Goal: Task Accomplishment & Management: Manage account settings

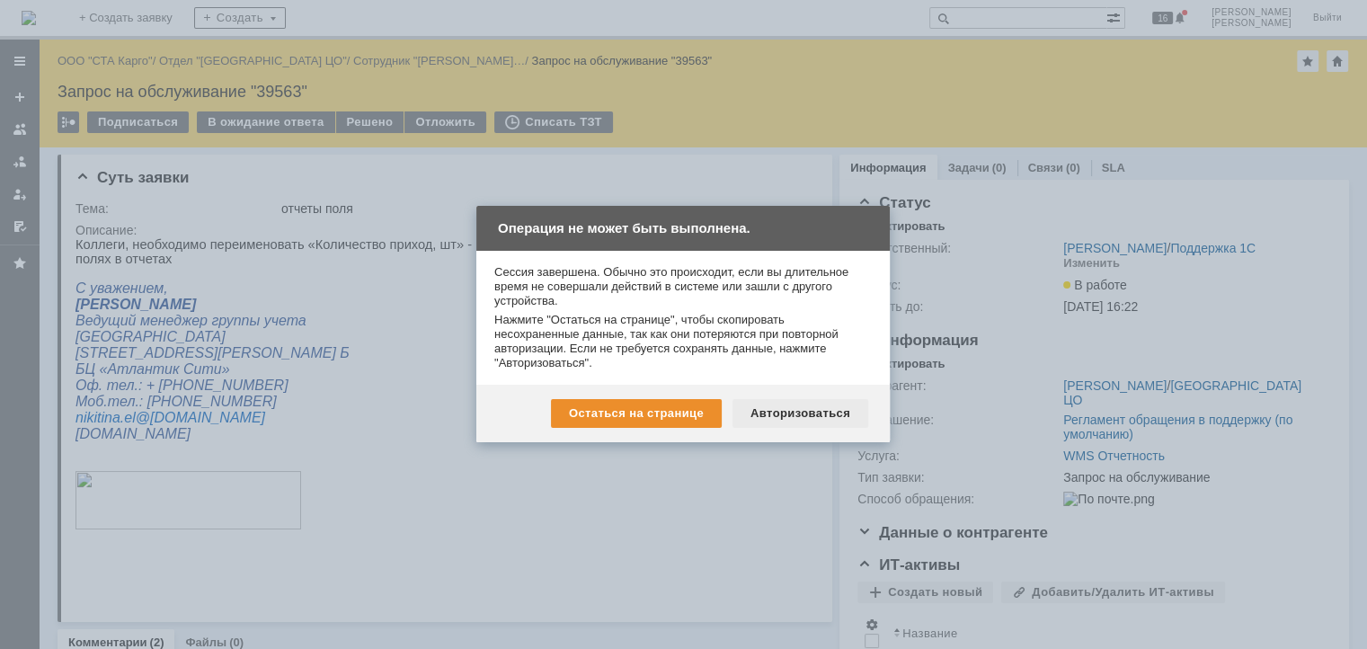
click at [778, 403] on div "Авторизоваться" at bounding box center [801, 413] width 136 height 29
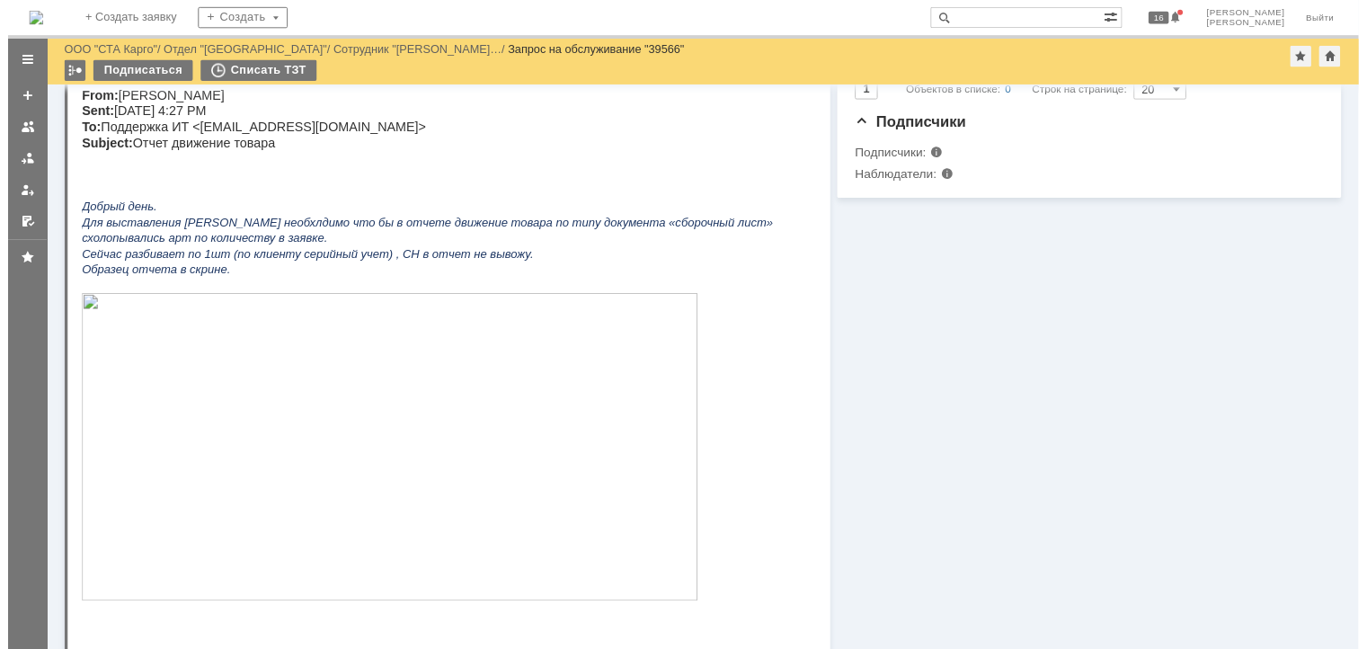
scroll to position [629, 0]
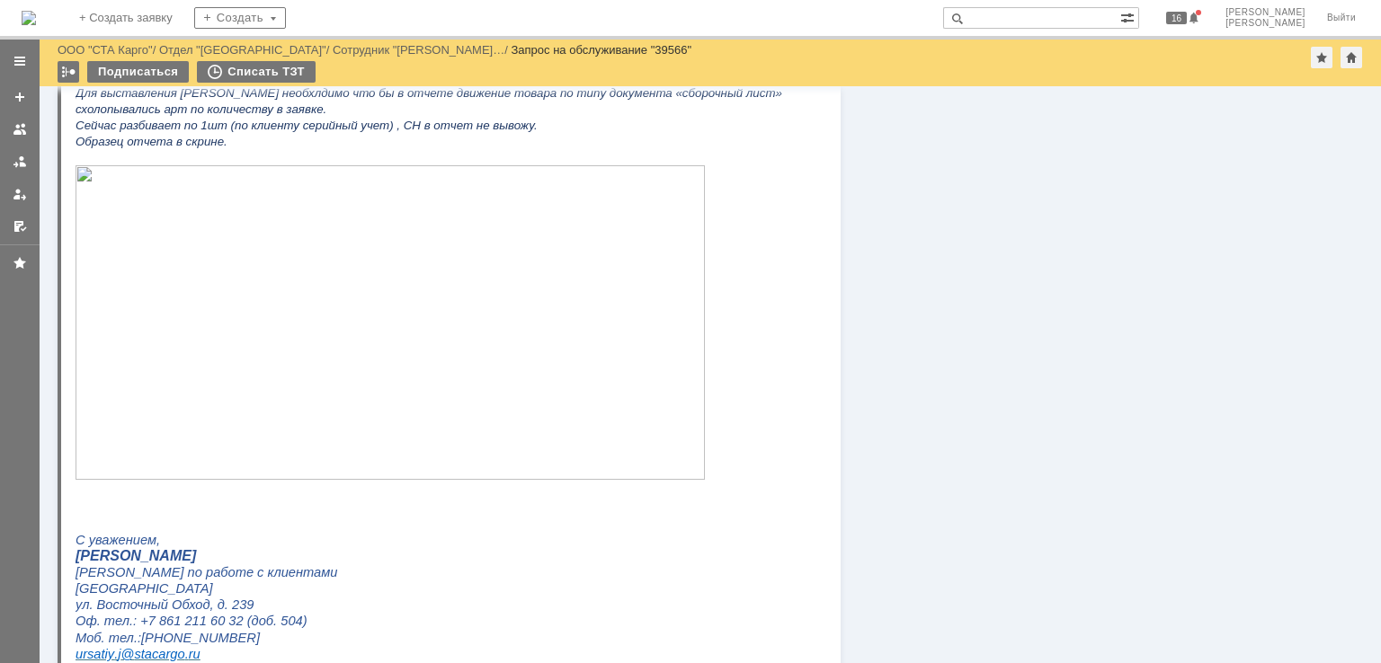
click at [209, 399] on img at bounding box center [390, 322] width 629 height 315
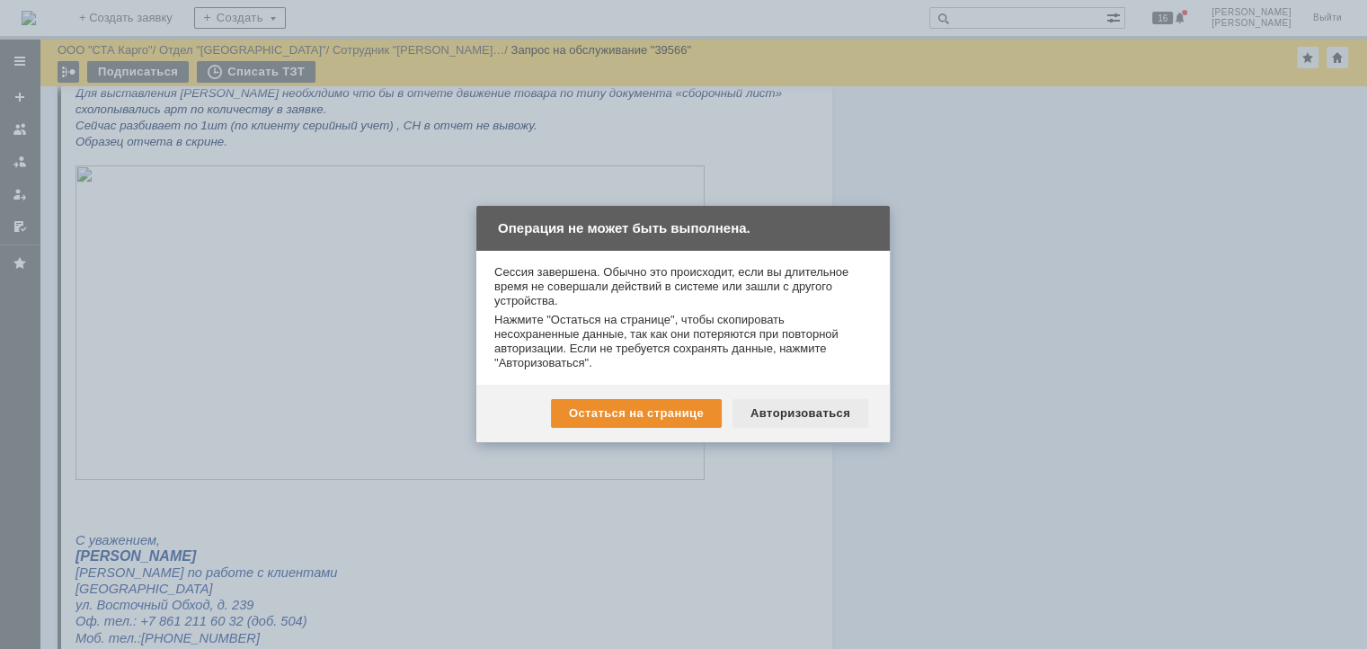
click at [805, 409] on div "Авторизоваться" at bounding box center [801, 413] width 136 height 29
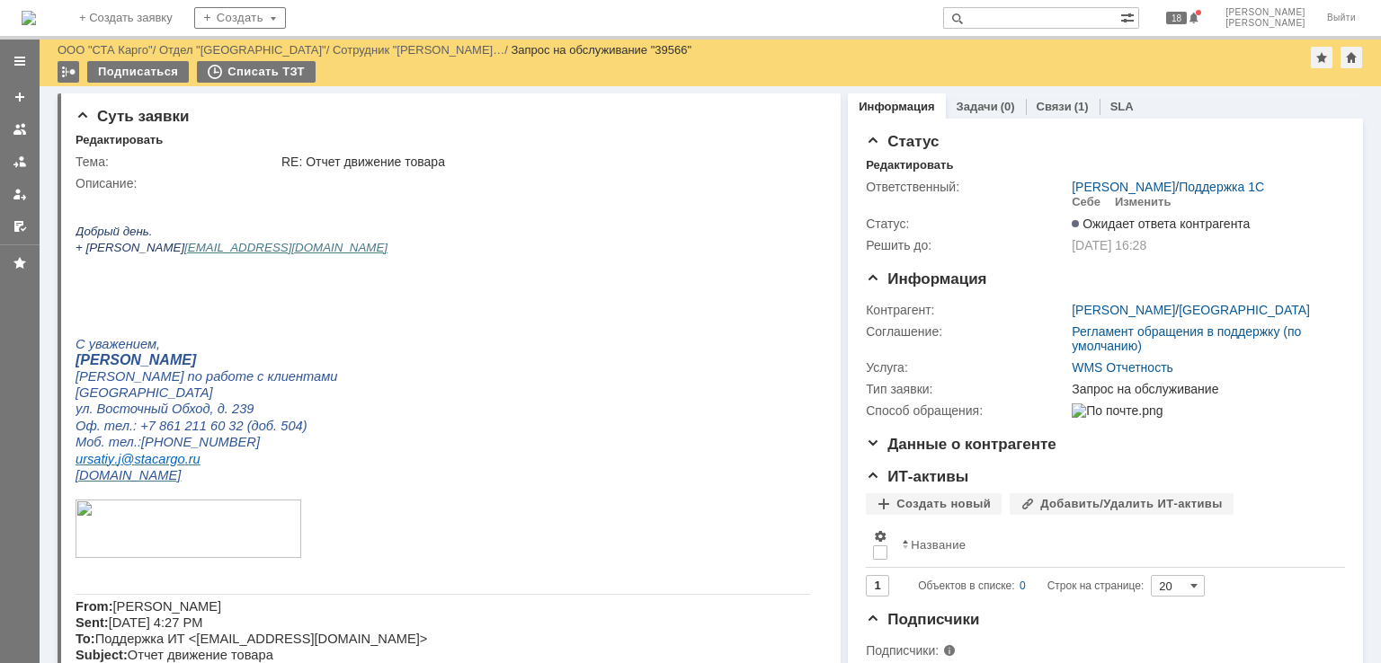
scroll to position [539, 0]
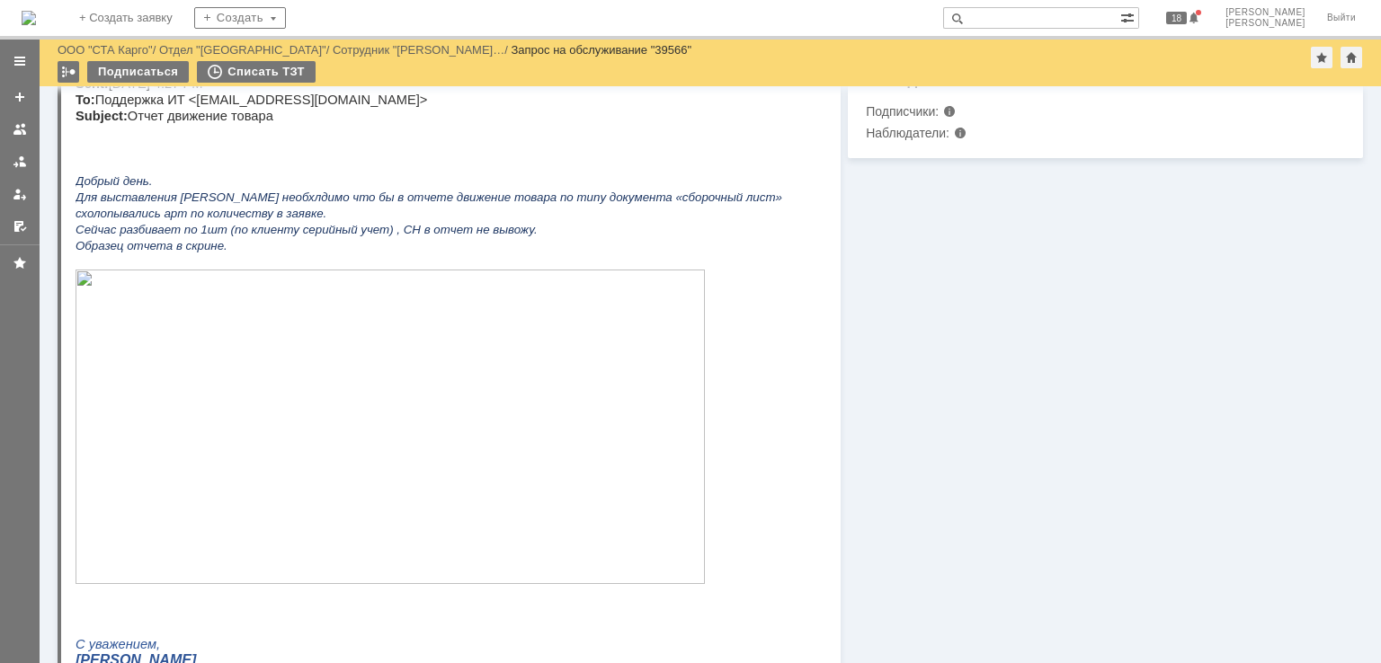
click at [370, 429] on img at bounding box center [390, 427] width 629 height 315
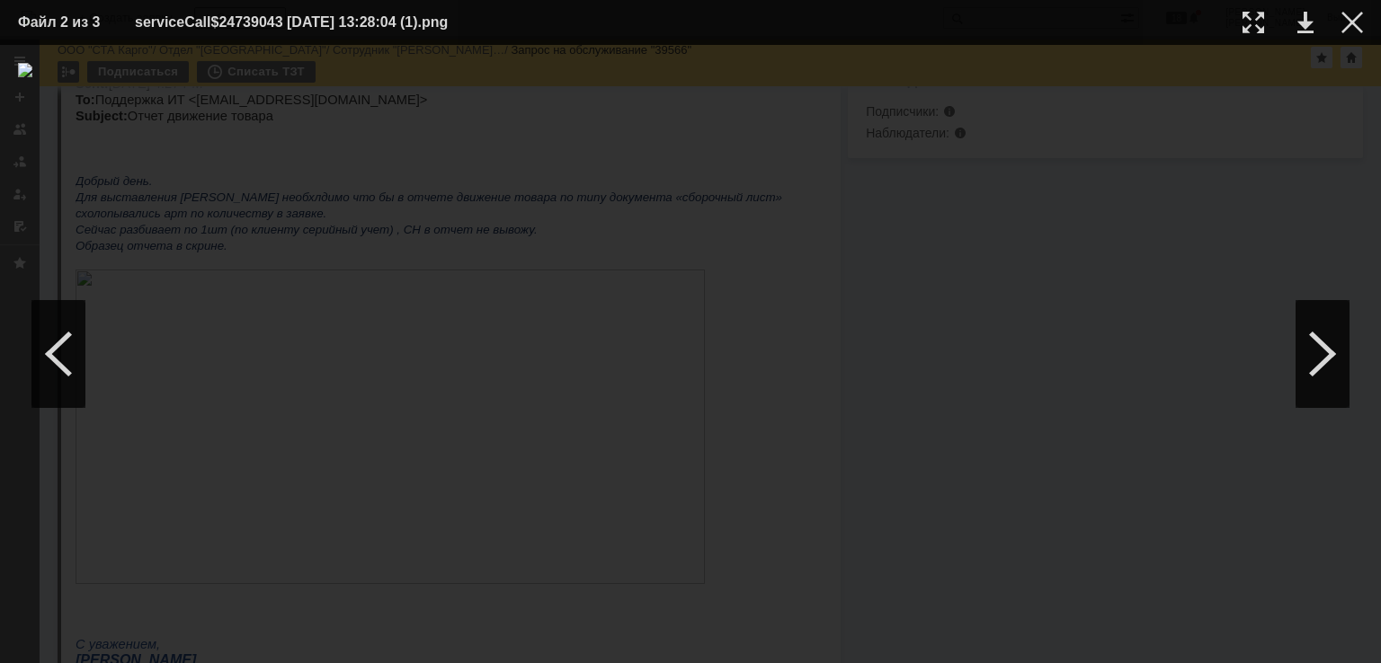
drag, startPoint x: 1348, startPoint y: 30, endPoint x: 1309, endPoint y: 45, distance: 42.4
click at [1348, 30] on div at bounding box center [1352, 23] width 22 height 22
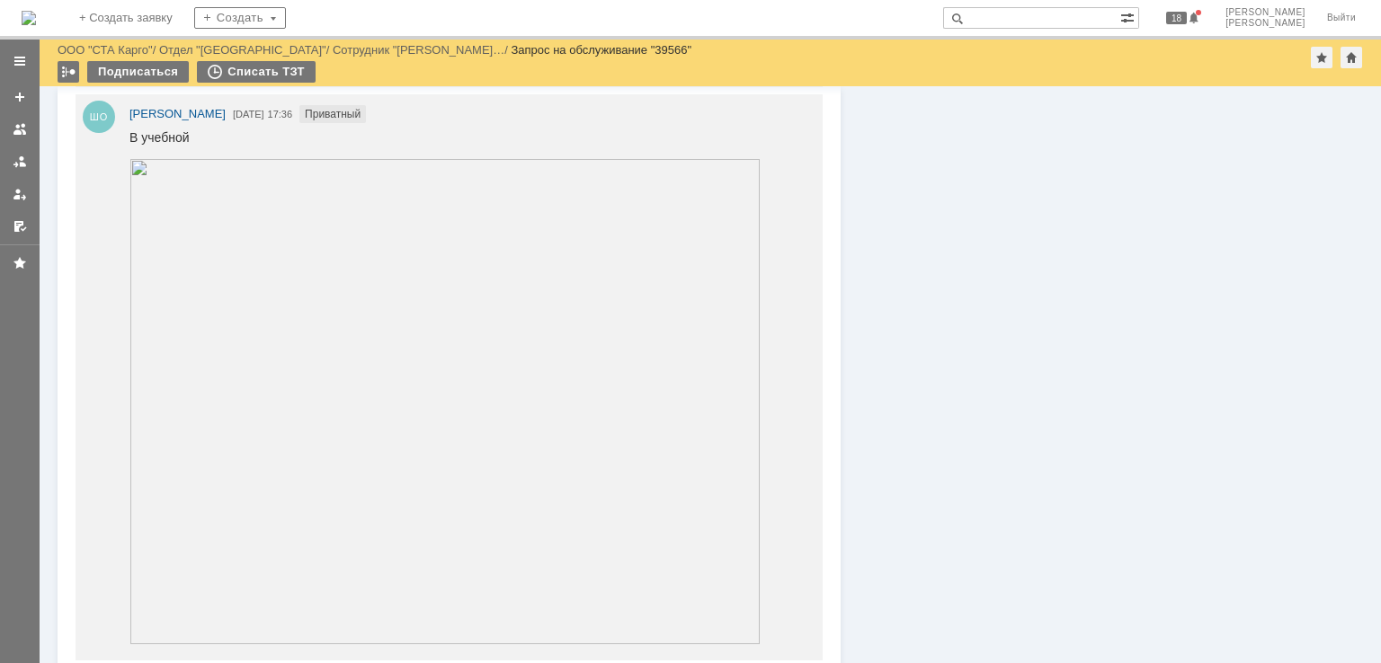
scroll to position [1528, 0]
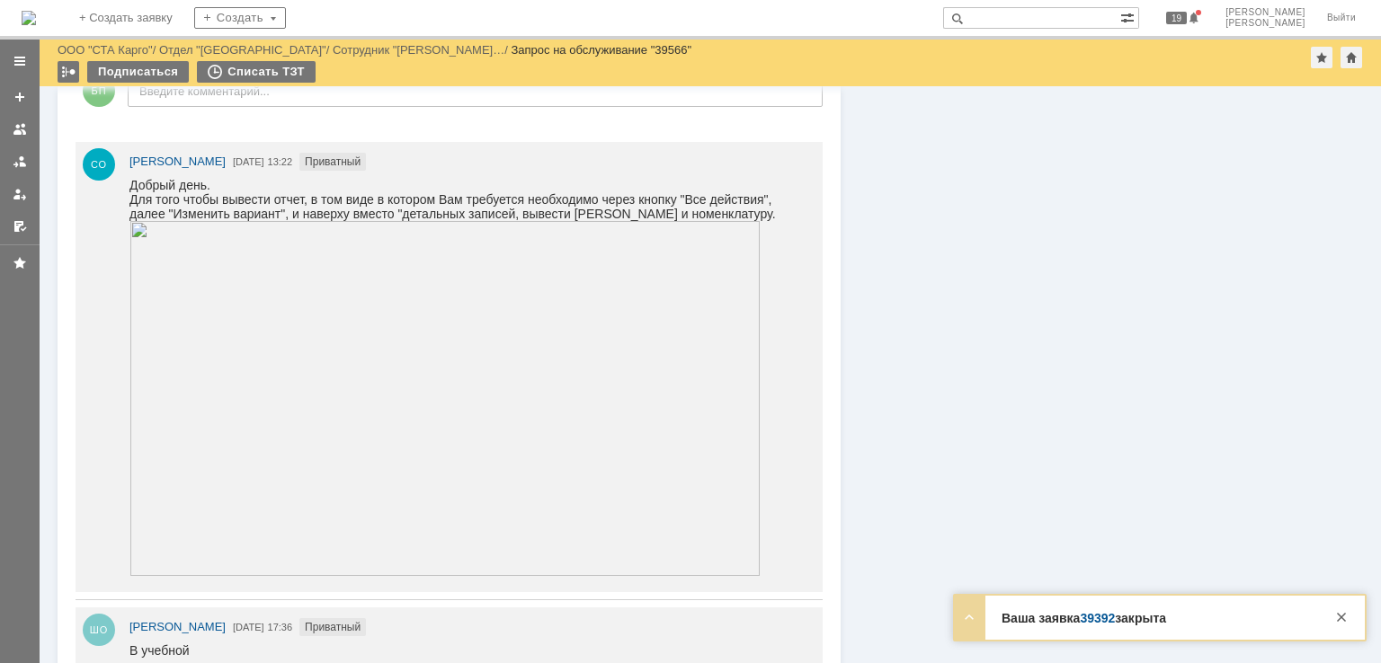
scroll to position [1438, 0]
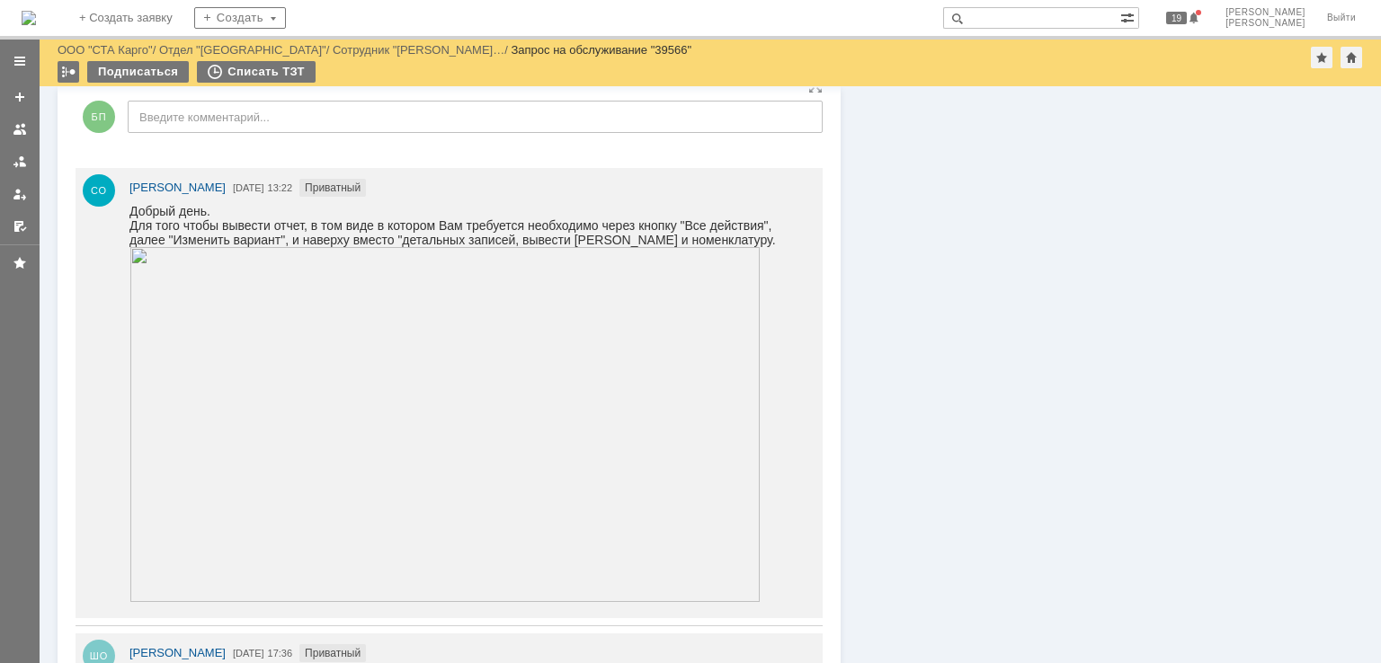
click at [564, 373] on img at bounding box center [444, 424] width 631 height 355
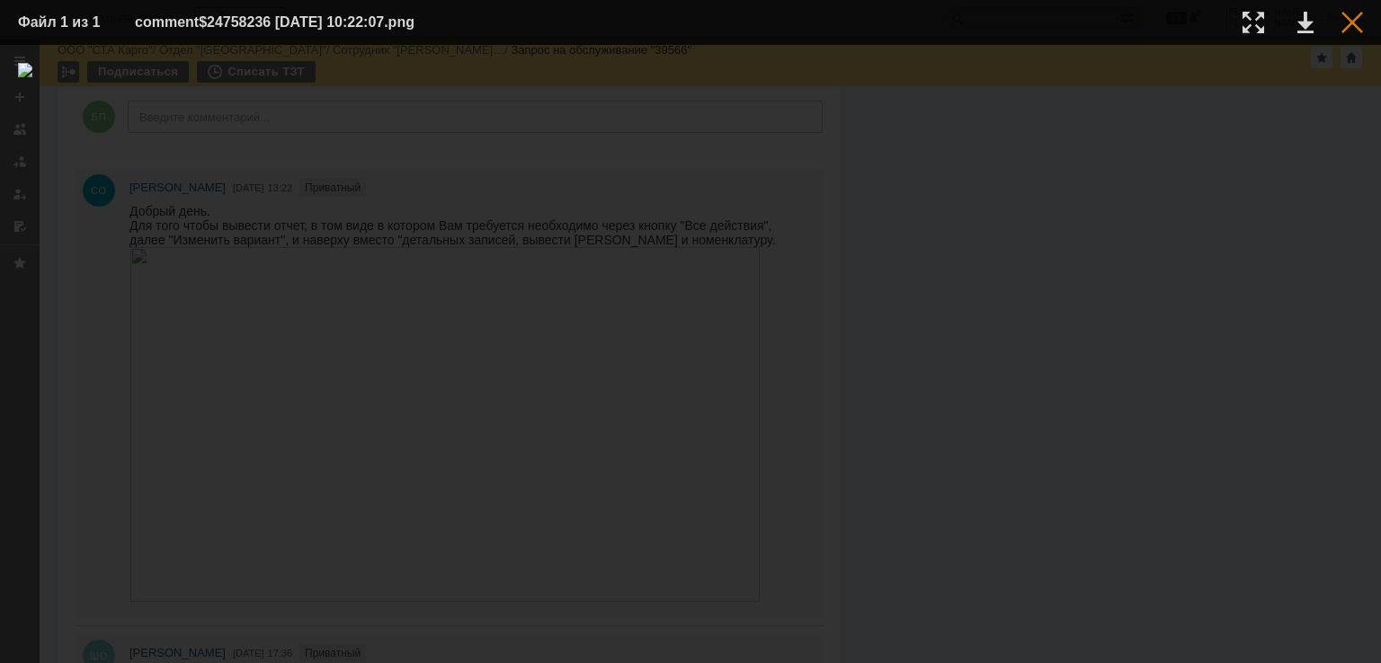
click at [1356, 17] on div at bounding box center [1352, 23] width 22 height 22
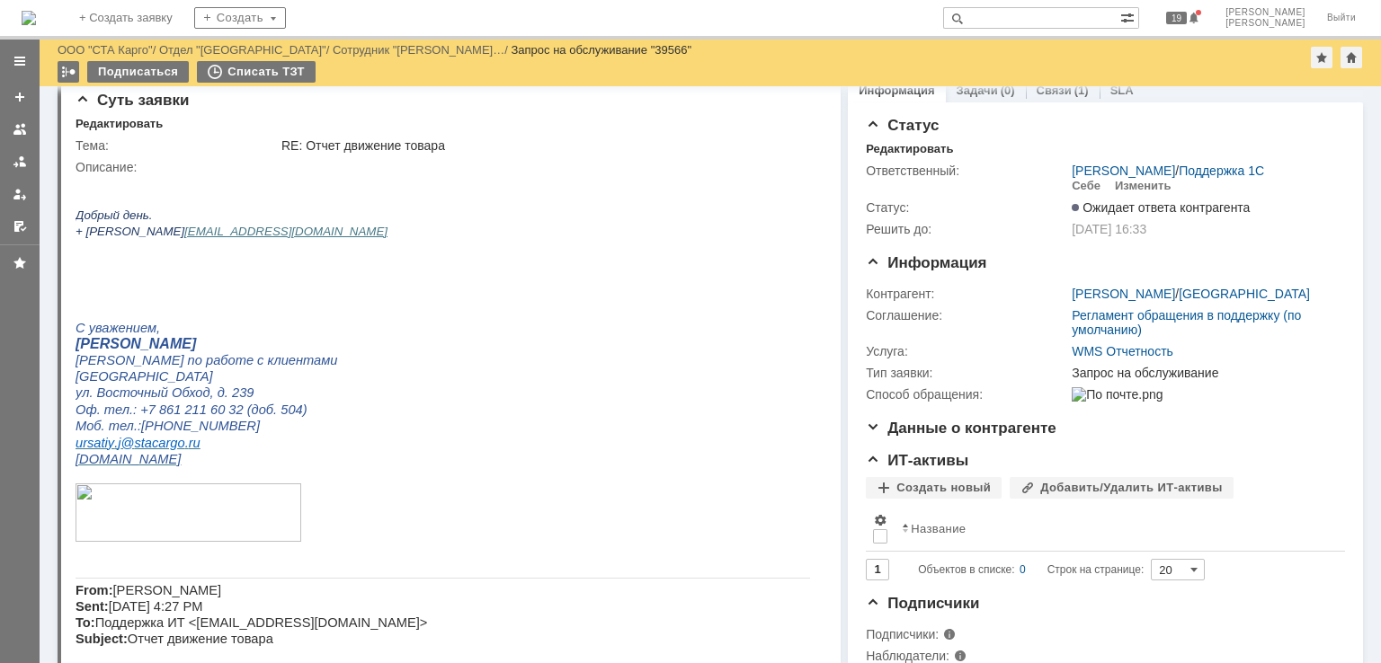
scroll to position [0, 0]
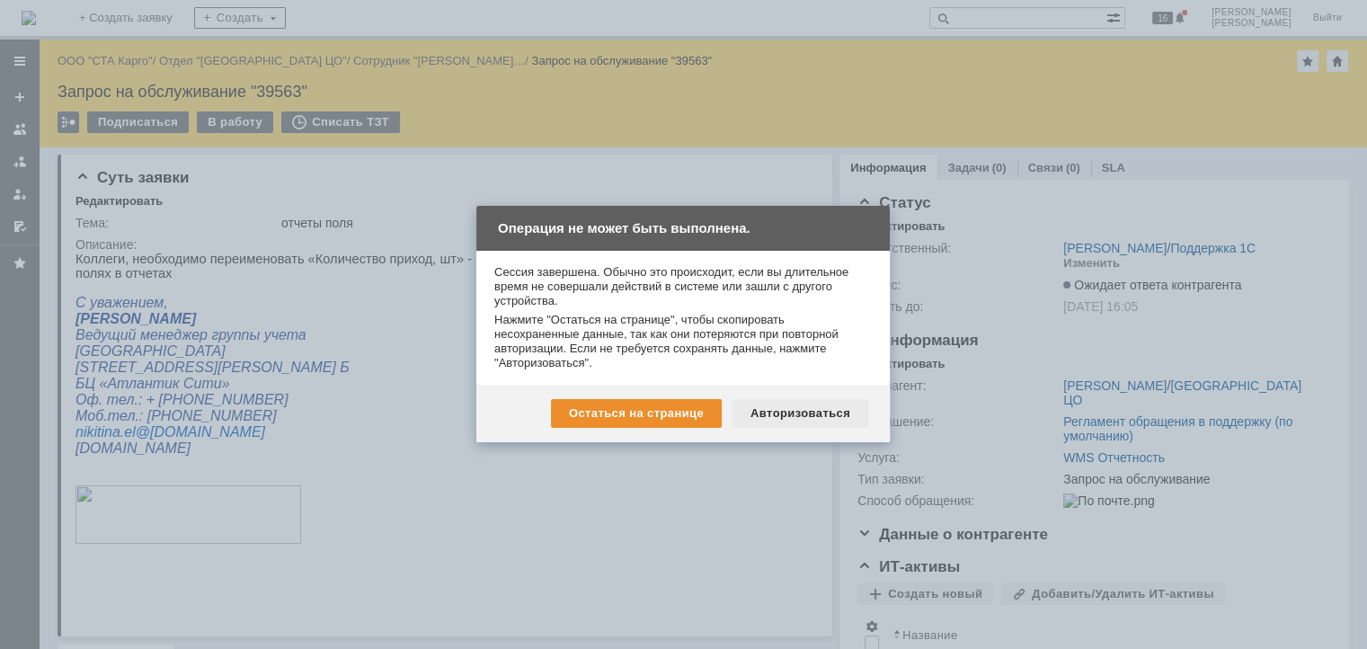
click at [775, 404] on div "Авторизоваться" at bounding box center [801, 413] width 136 height 29
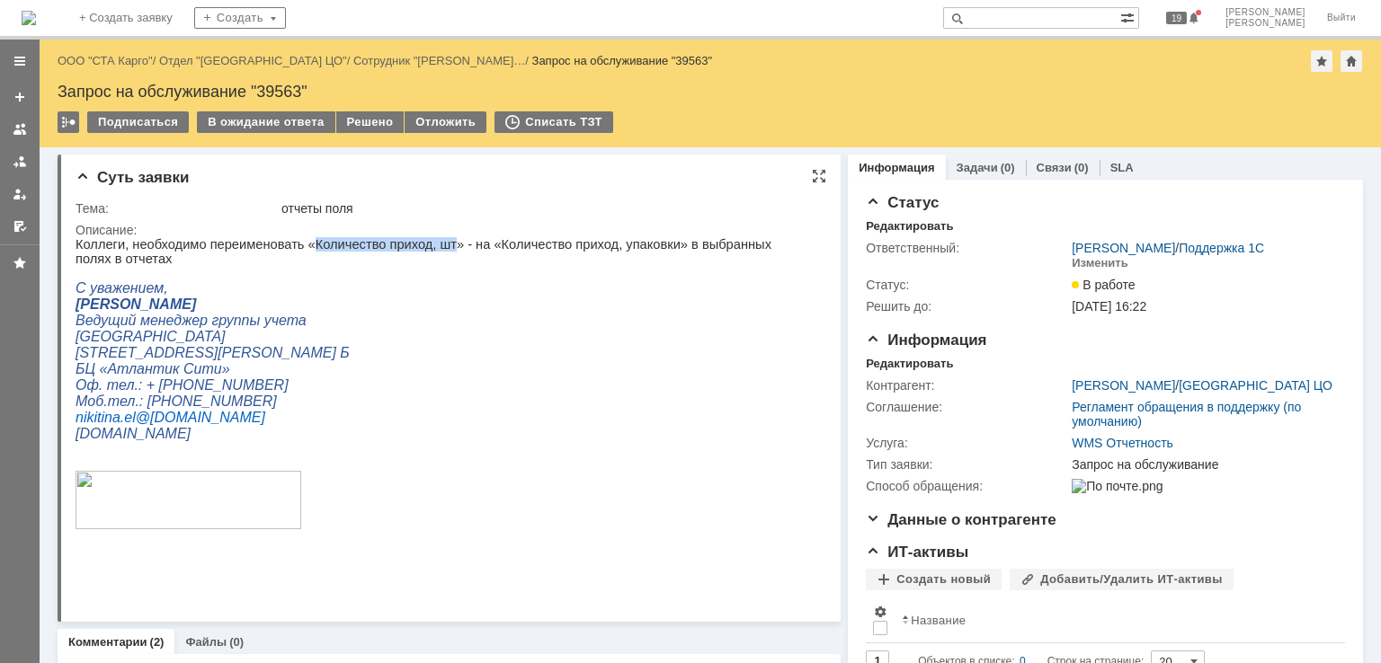
drag, startPoint x: 429, startPoint y: 250, endPoint x: 299, endPoint y: 245, distance: 129.5
click at [299, 245] on p "Коллеги, необходимо переименовать «Количество приход, шт» - на «Количество прих…" at bounding box center [443, 251] width 734 height 29
click at [423, 313] on p "Ведущий менеджер группы учета" at bounding box center [443, 321] width 734 height 16
drag, startPoint x: 630, startPoint y: 242, endPoint x: 465, endPoint y: 247, distance: 165.5
click at [465, 247] on p "Коллеги, необходимо переименовать «Количество приход, шт» - на «Количество прих…" at bounding box center [443, 251] width 734 height 29
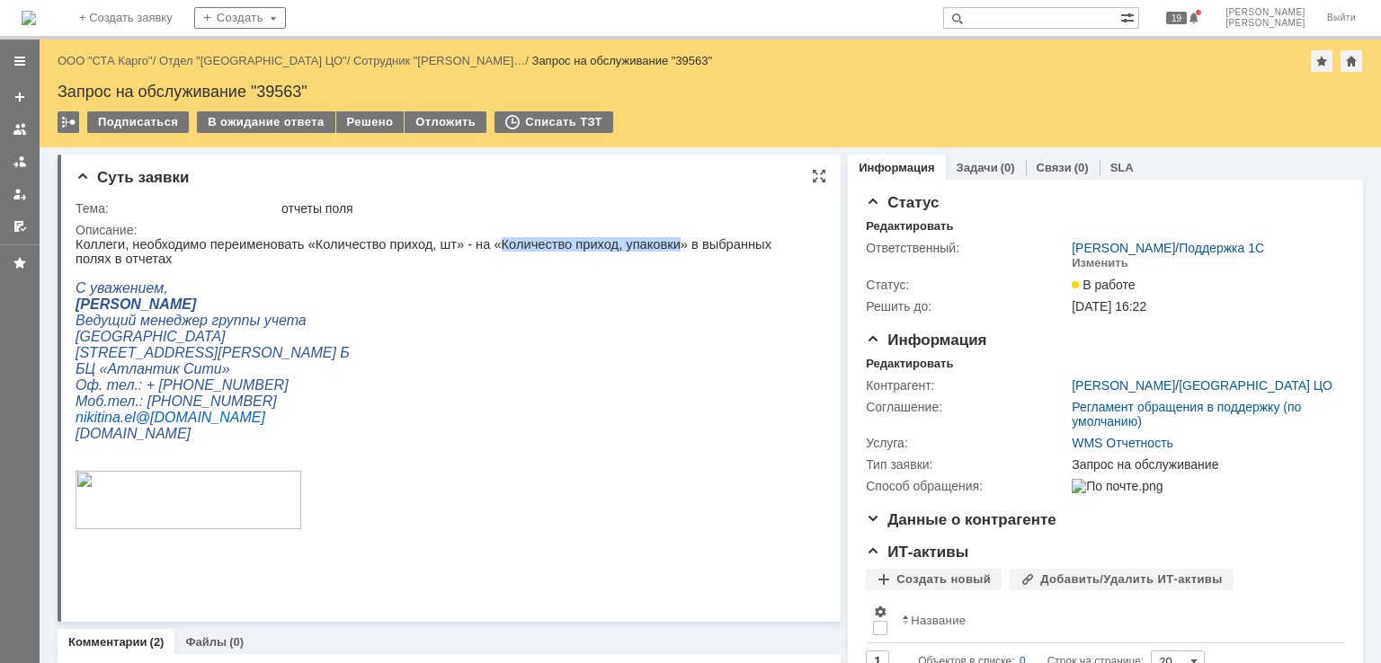
copy p "Количество приход, упаковки"
click at [538, 235] on div "Описание:" at bounding box center [447, 230] width 743 height 14
click at [543, 266] on p at bounding box center [443, 273] width 734 height 14
drag, startPoint x: 633, startPoint y: 245, endPoint x: 467, endPoint y: 244, distance: 166.3
click at [467, 244] on p "Коллеги, необходимо переименовать «Количество приход, шт» - на «Количество прих…" at bounding box center [443, 251] width 734 height 29
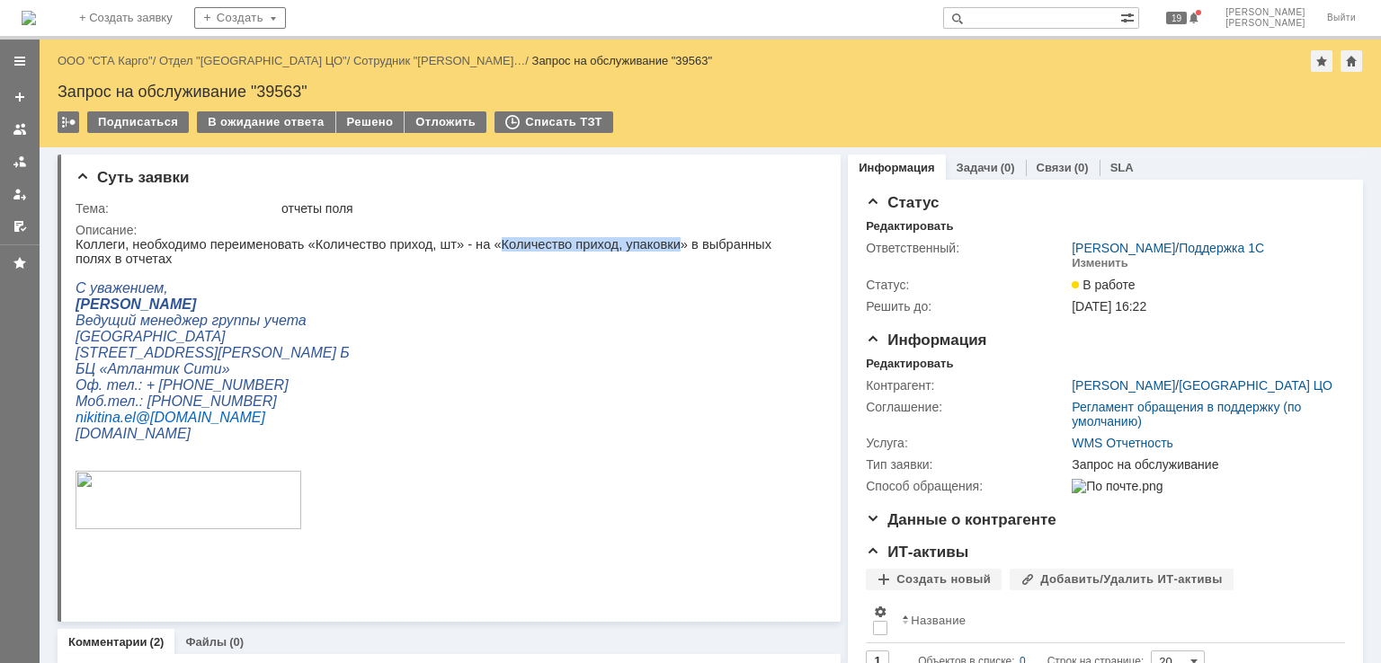
copy p "Количество приход, упаковки"
click at [490, 280] on p "С уважением," at bounding box center [443, 288] width 734 height 16
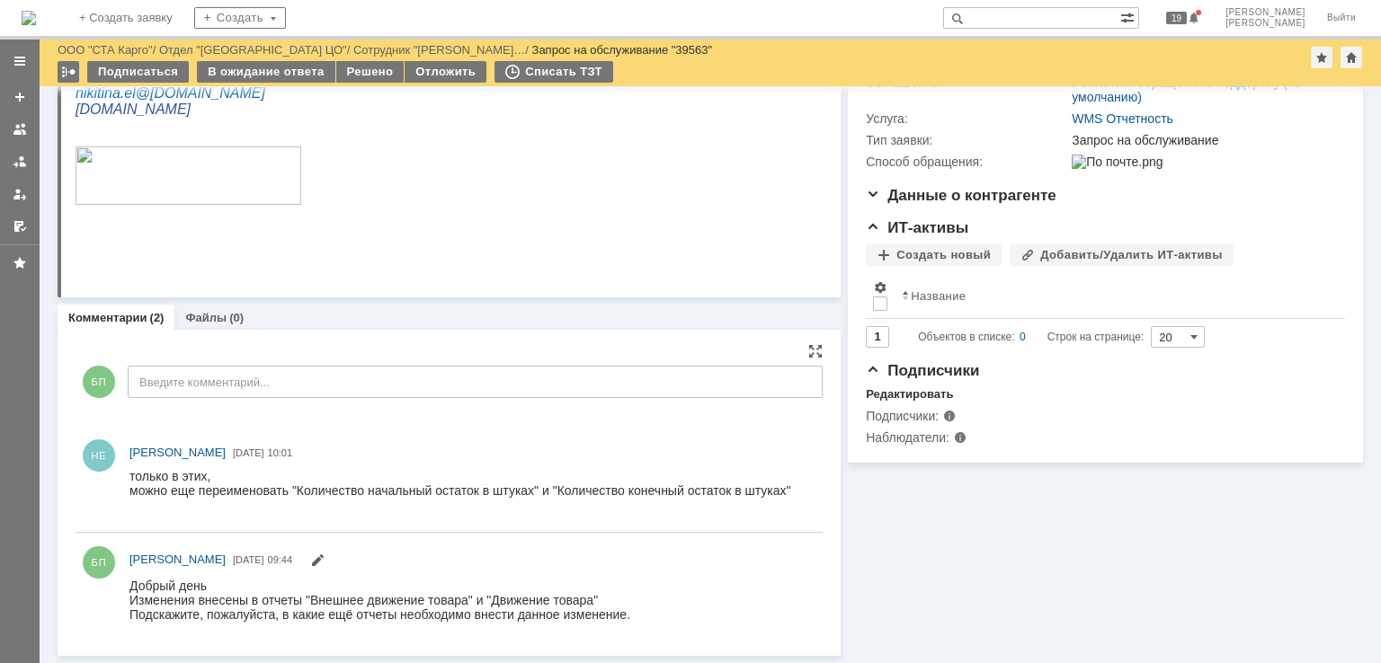
scroll to position [263, 0]
click at [198, 406] on div "БП Введите комментарий..." at bounding box center [449, 384] width 747 height 84
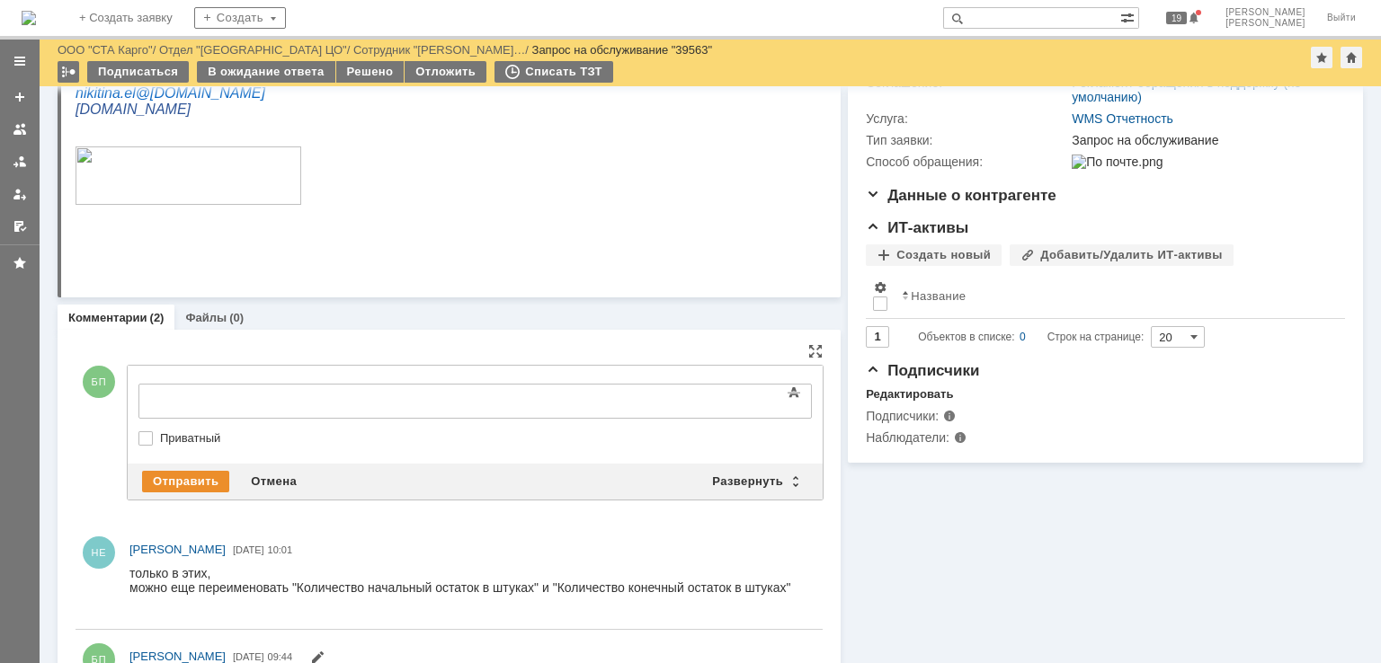
scroll to position [0, 0]
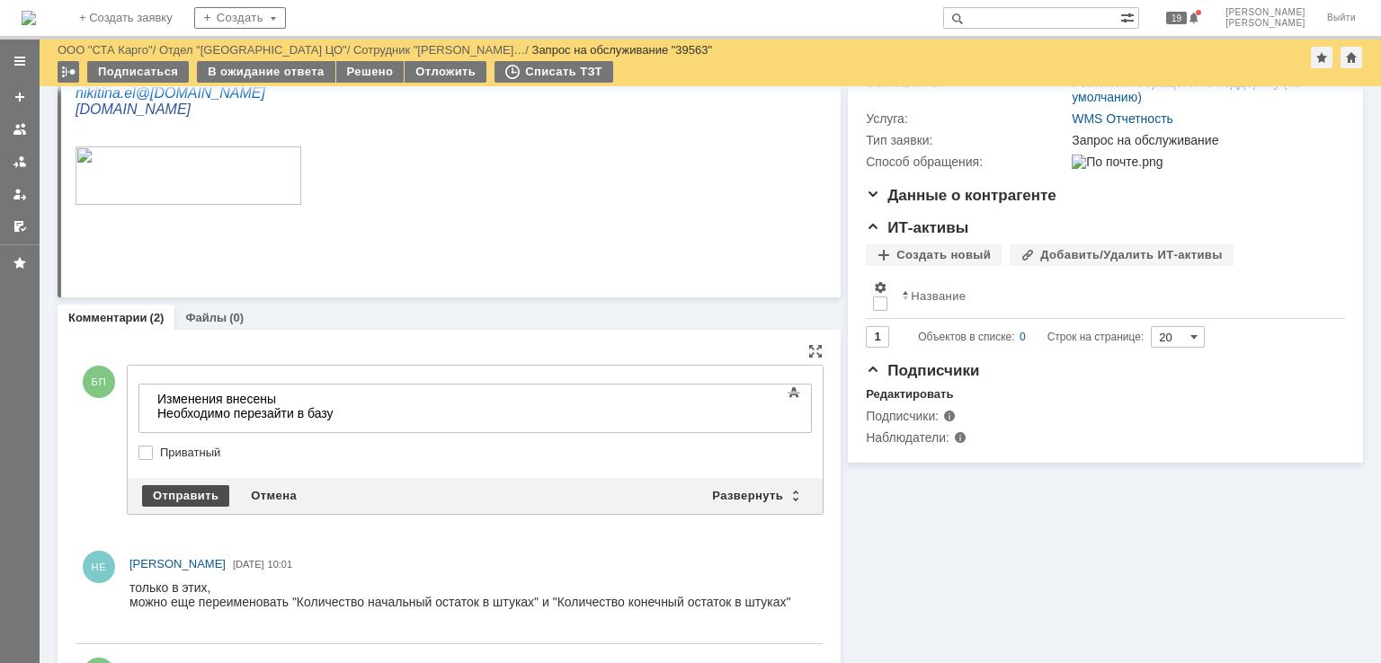
click at [173, 488] on div "Отправить" at bounding box center [185, 496] width 87 height 22
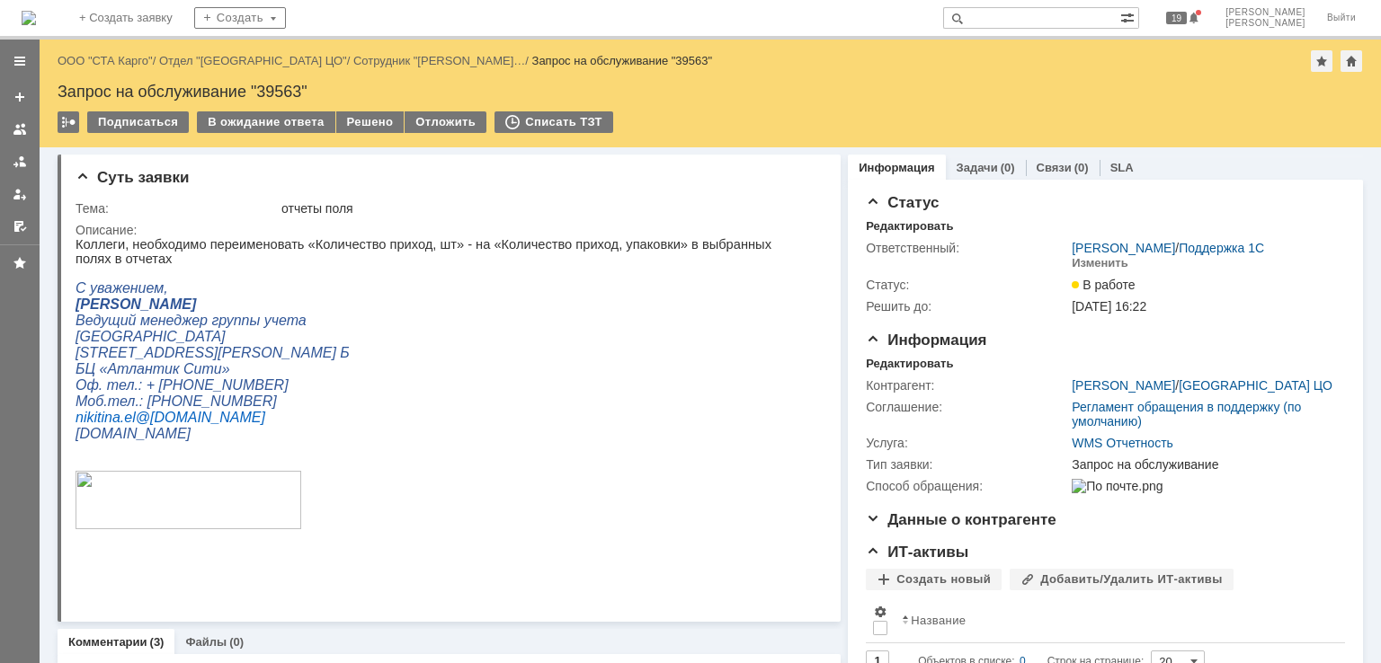
click at [362, 110] on div "Назад | ООО "СТА Карго" / Отдел "Санкт-Петербург ЦО" / Сотрудник "Никитина Елен…" at bounding box center [710, 94] width 1341 height 108
click at [362, 119] on div "Решено" at bounding box center [370, 122] width 68 height 22
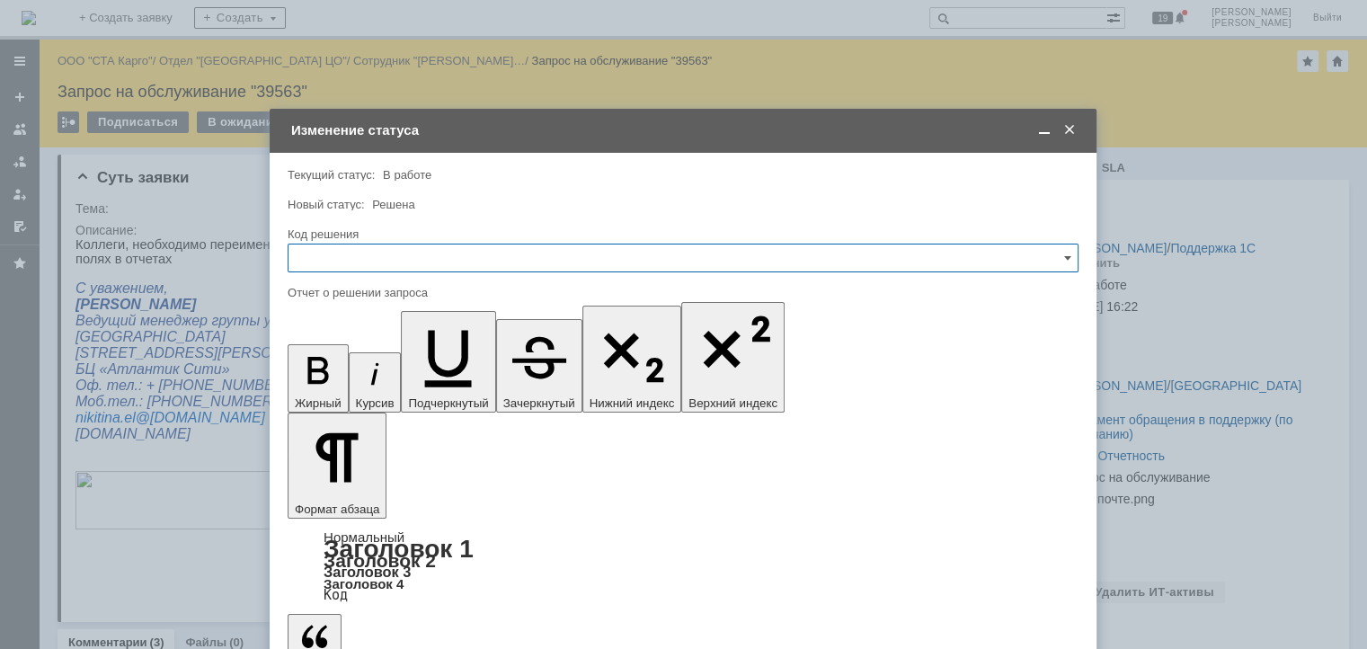
click at [381, 260] on input "text" at bounding box center [683, 258] width 791 height 29
drag, startPoint x: 338, startPoint y: 489, endPoint x: 345, endPoint y: 470, distance: 20.2
click at [338, 489] on div "Решено" at bounding box center [683, 499] width 789 height 29
type input "Решено"
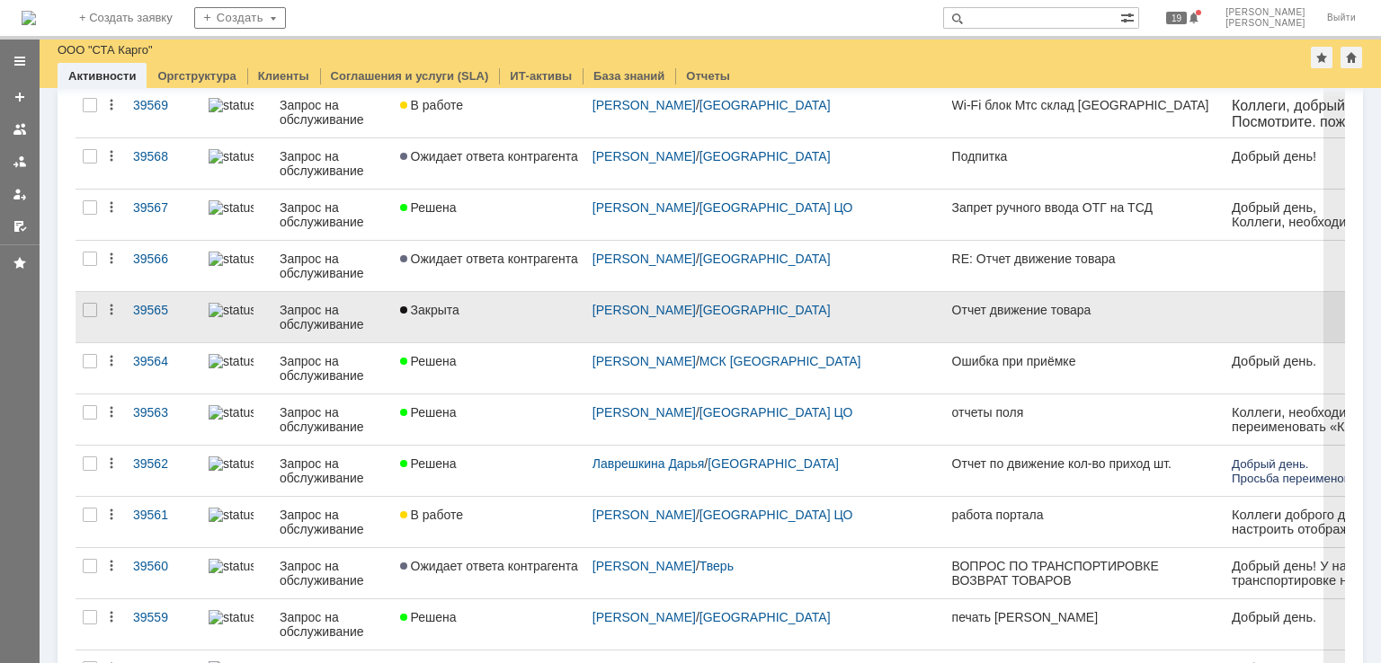
scroll to position [629, 0]
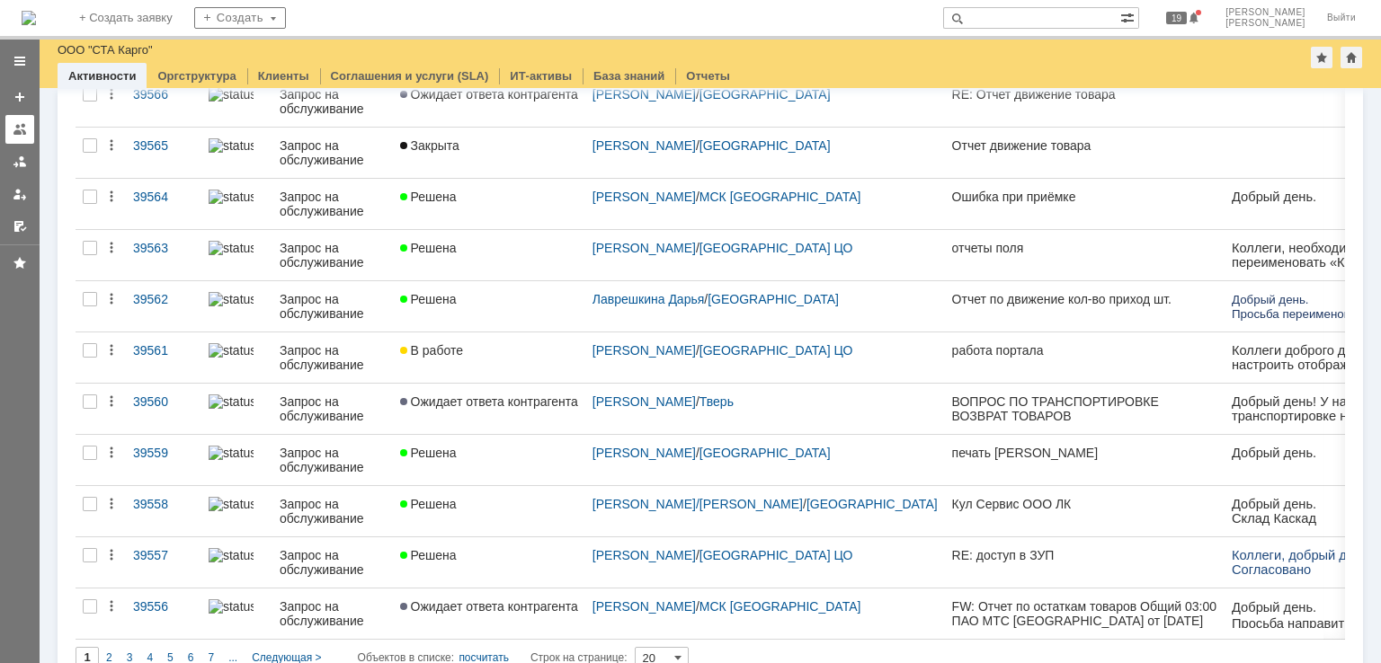
click at [30, 134] on link at bounding box center [19, 129] width 29 height 29
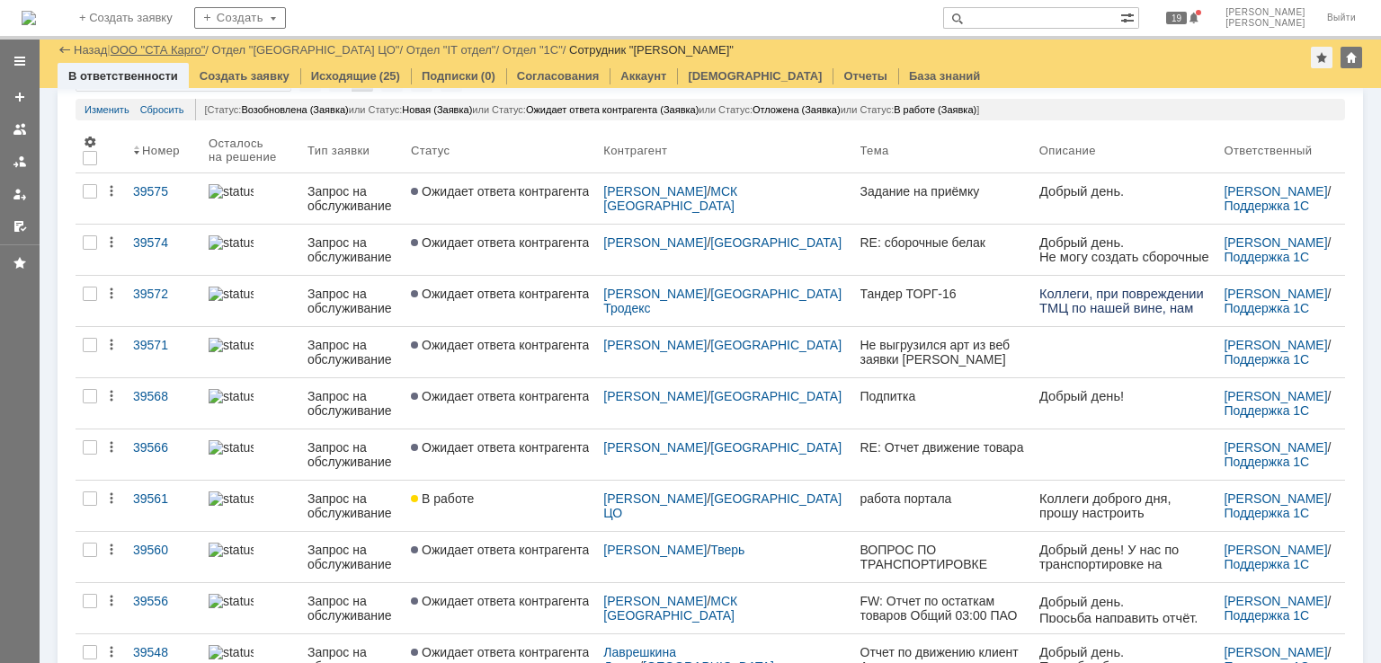
click at [182, 44] on link "ООО "СТА Карго"" at bounding box center [158, 49] width 95 height 13
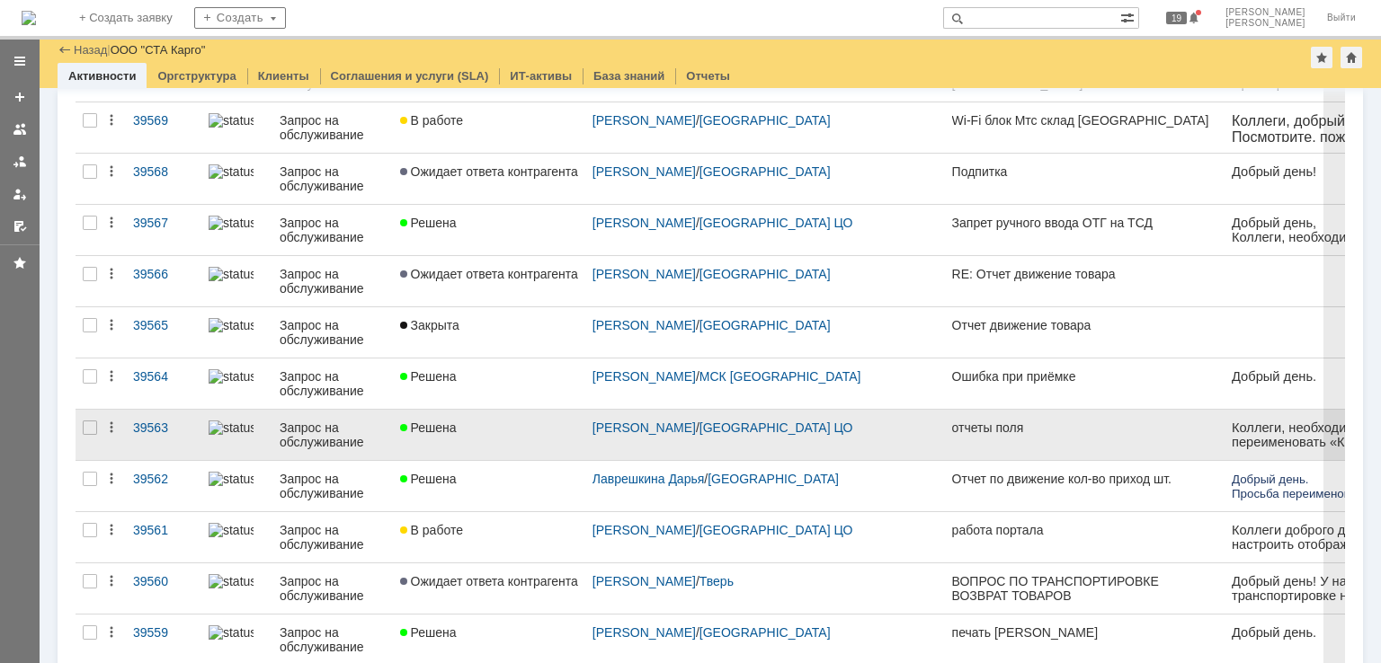
click at [520, 439] on link "Решена" at bounding box center [489, 435] width 192 height 50
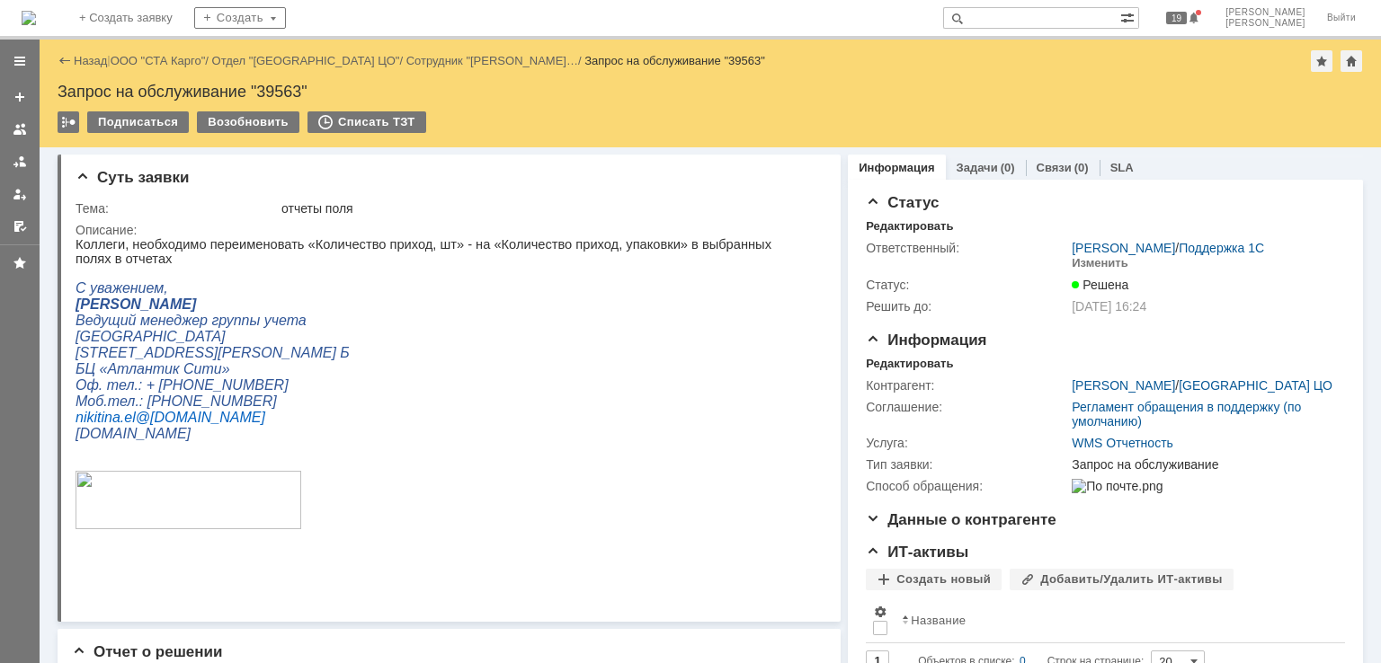
click at [281, 90] on div "Запрос на обслуживание "39563"" at bounding box center [710, 92] width 1305 height 18
copy div "39563"
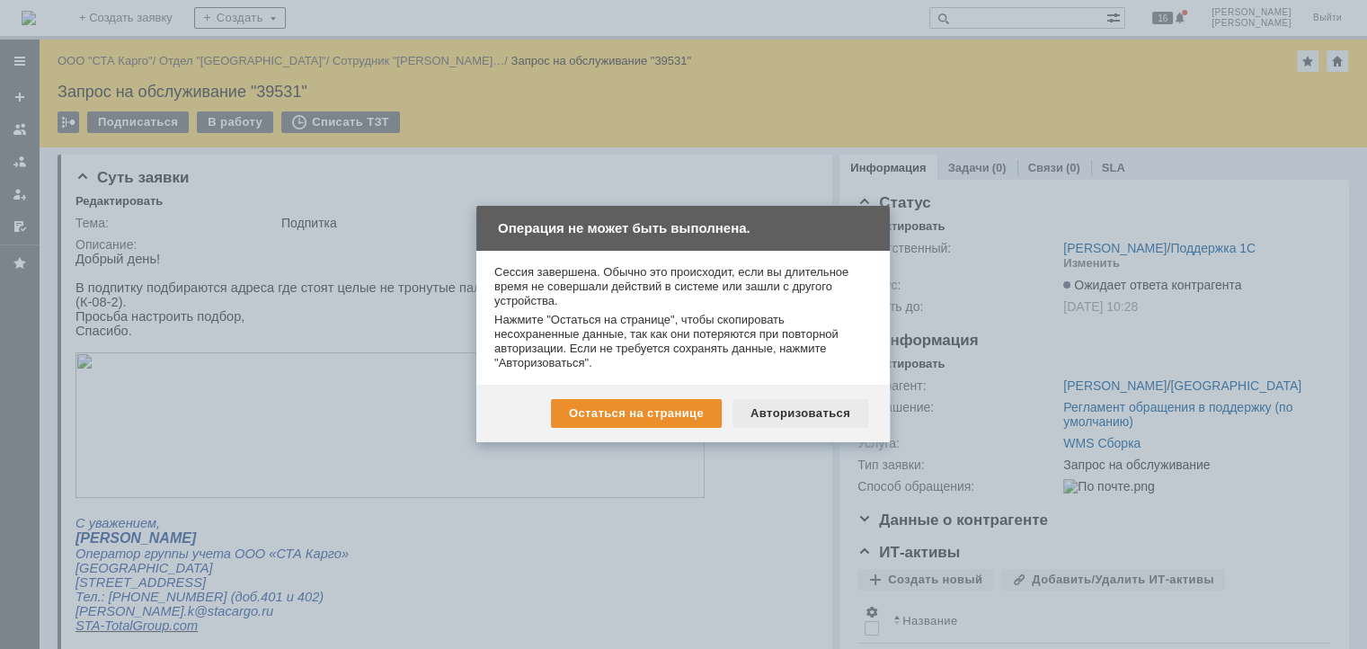
click at [778, 408] on div "Авторизоваться" at bounding box center [801, 413] width 136 height 29
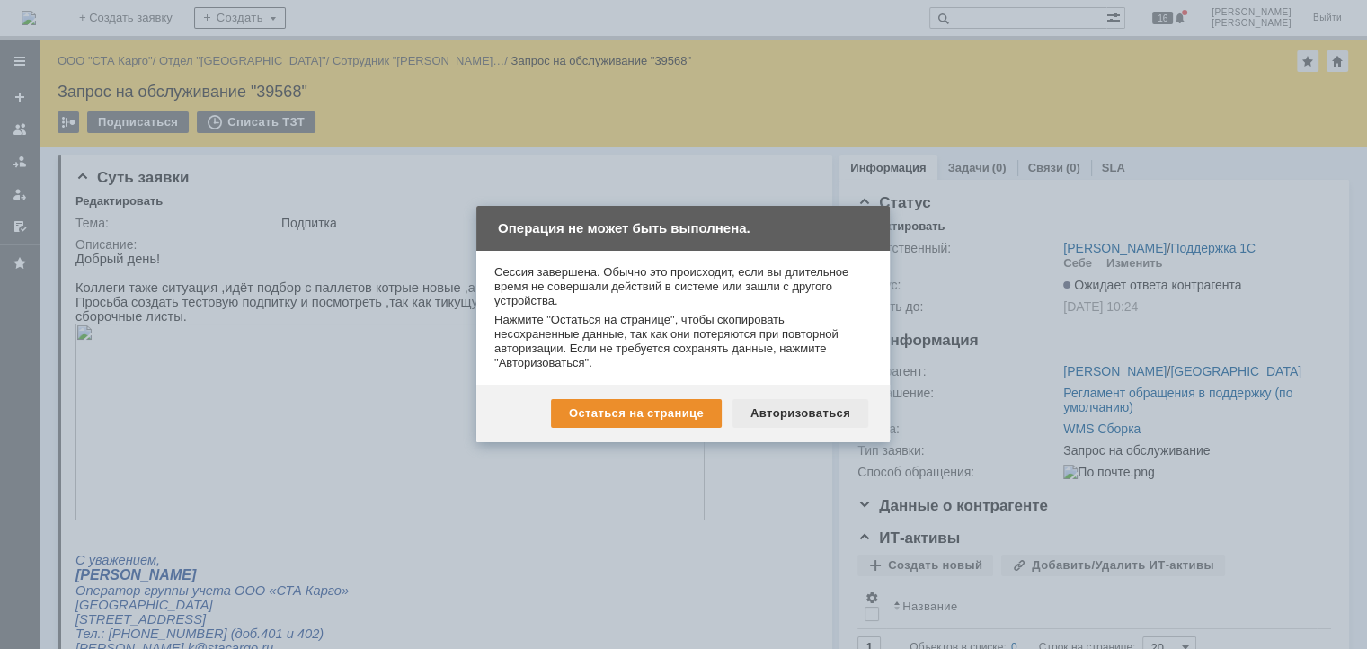
click at [759, 407] on div "Авторизоваться" at bounding box center [801, 413] width 136 height 29
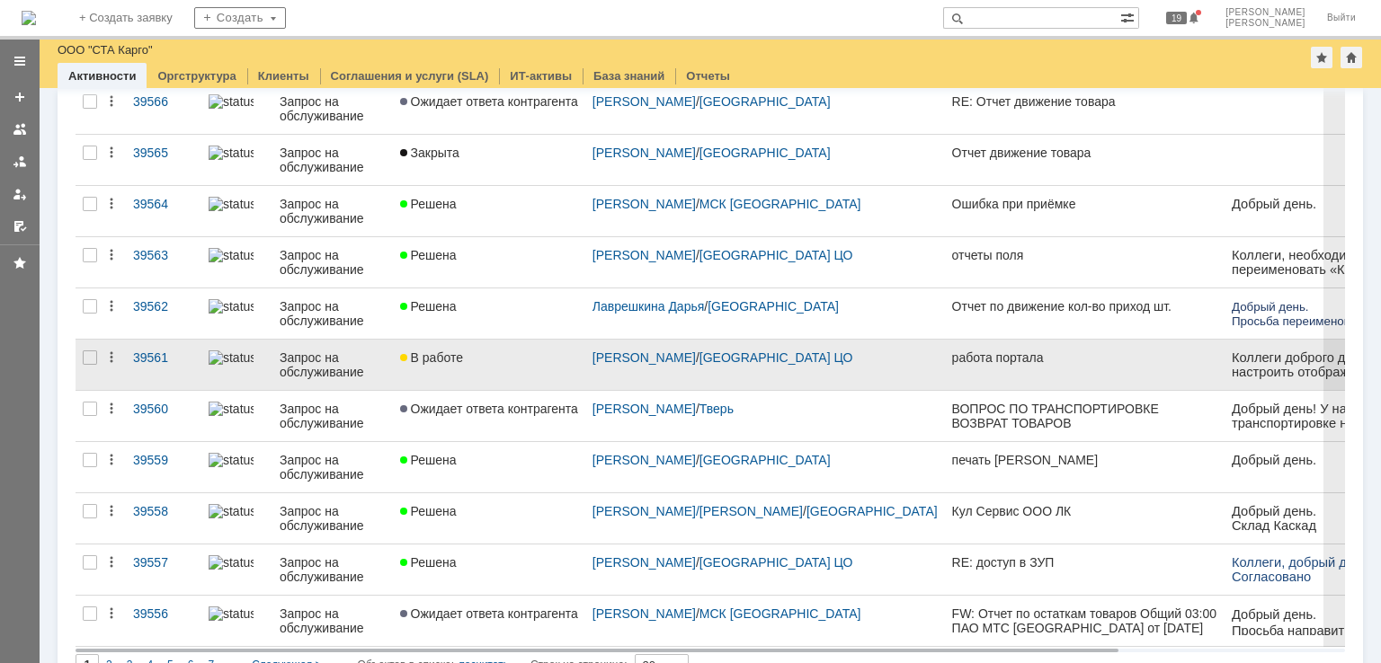
scroll to position [652, 0]
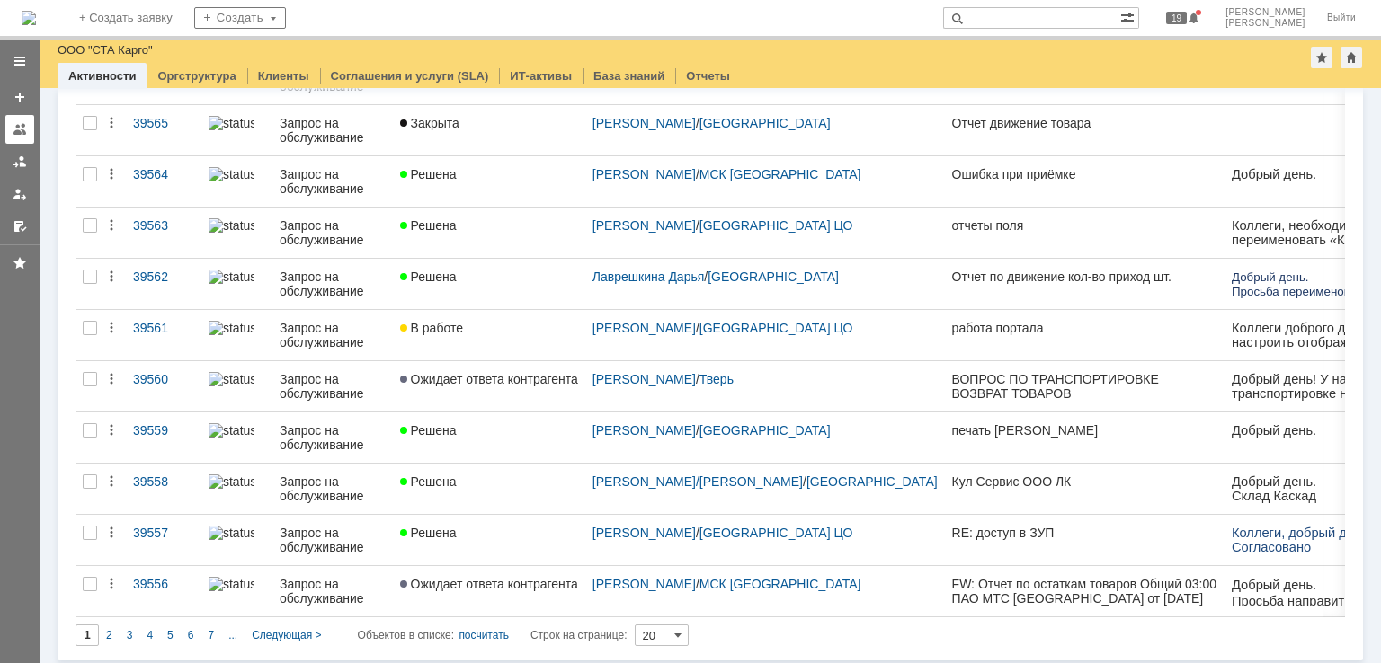
click at [31, 119] on link at bounding box center [19, 129] width 29 height 29
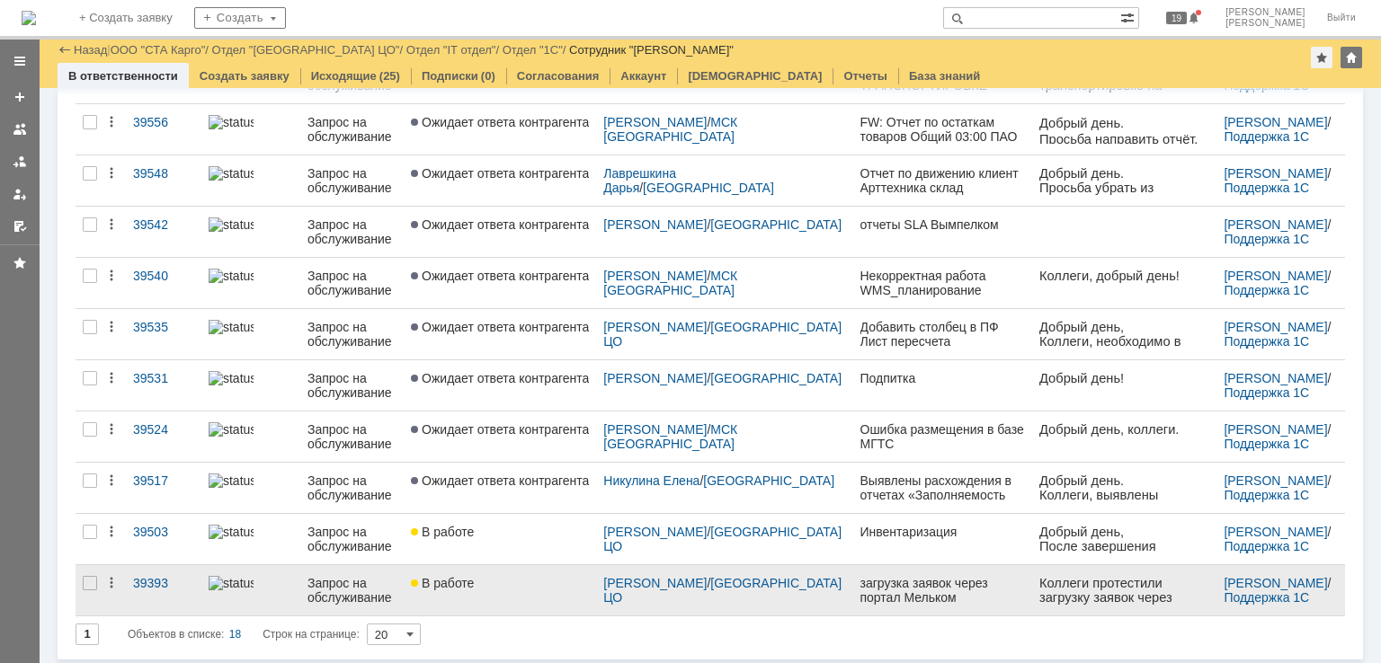
click at [511, 581] on div "В работе" at bounding box center [500, 583] width 178 height 14
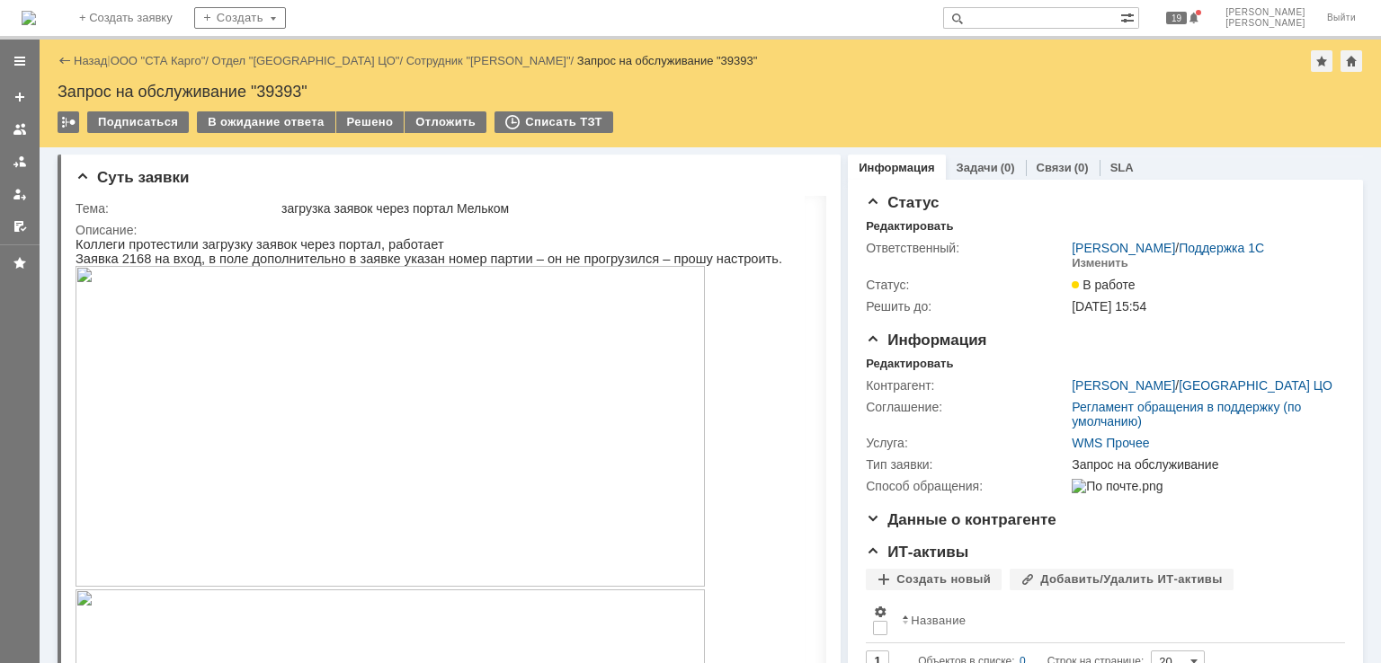
click at [396, 326] on img at bounding box center [390, 426] width 629 height 321
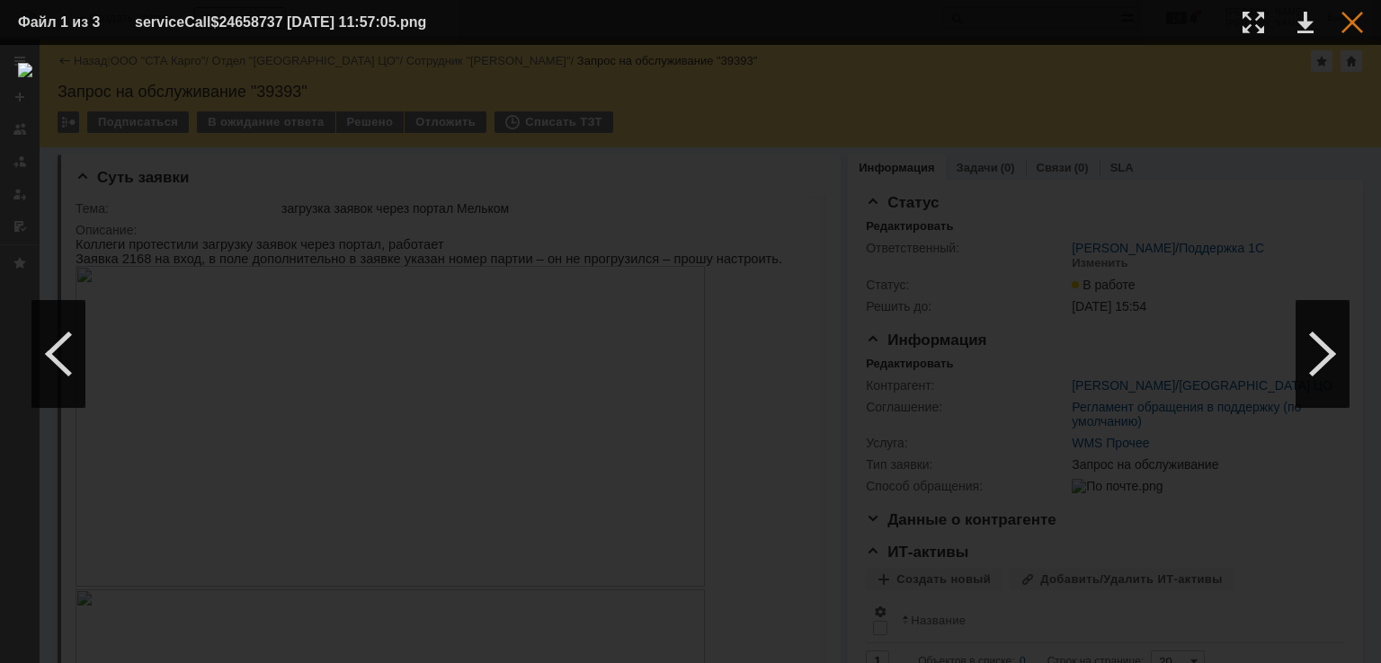
click at [1352, 31] on div at bounding box center [1352, 23] width 22 height 22
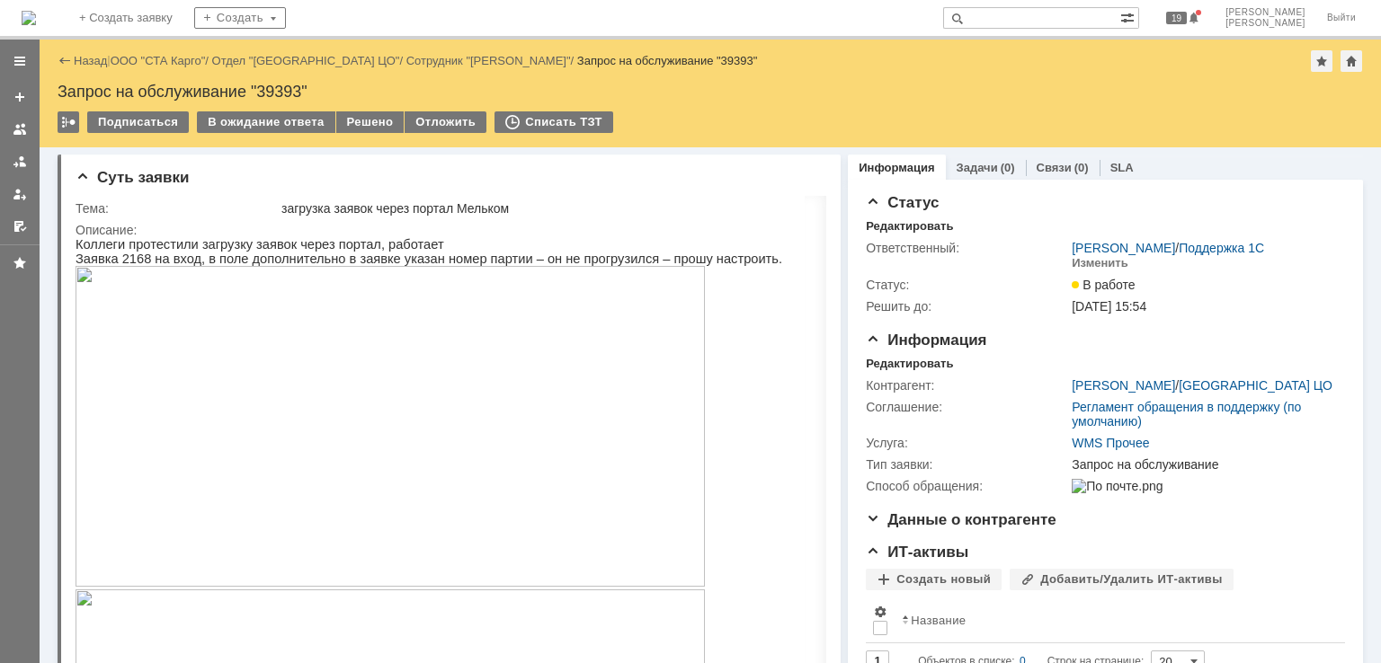
click at [280, 87] on div "Запрос на обслуживание "39393"" at bounding box center [710, 92] width 1305 height 18
copy div "39393"
